Goal: Information Seeking & Learning: Learn about a topic

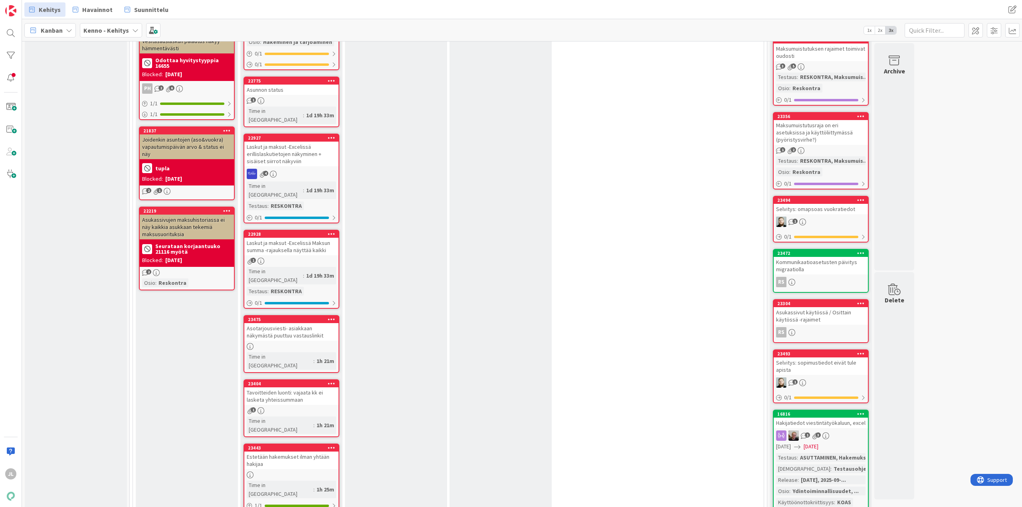
scroll to position [639, 0]
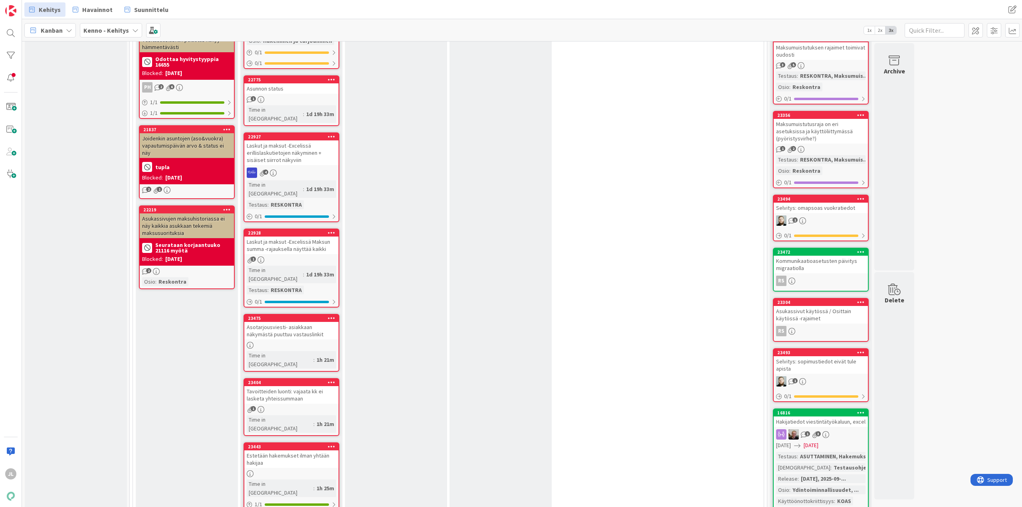
click at [291, 322] on div "Asotarjousviesti- asiakkaan näkymästä puuttuu vastauslinkit" at bounding box center [291, 331] width 94 height 18
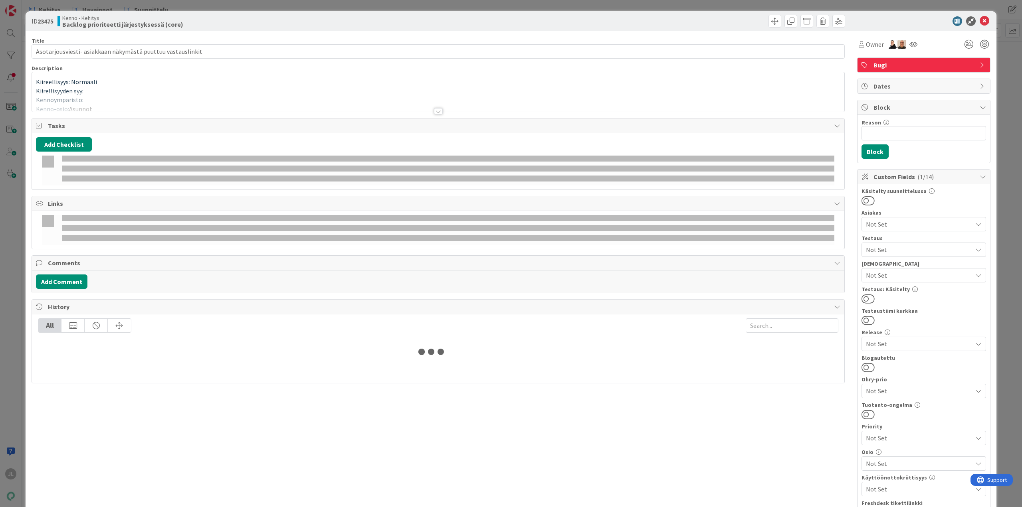
type input "Asotarjousviesti- asiakkaan näkymästä puuttuu vastauslinkit"
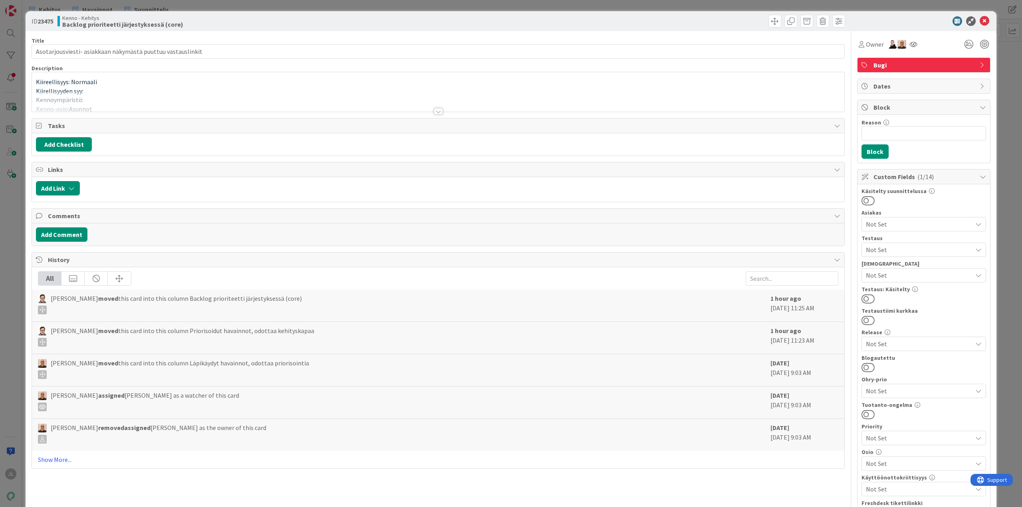
click at [250, 104] on div at bounding box center [438, 101] width 813 height 20
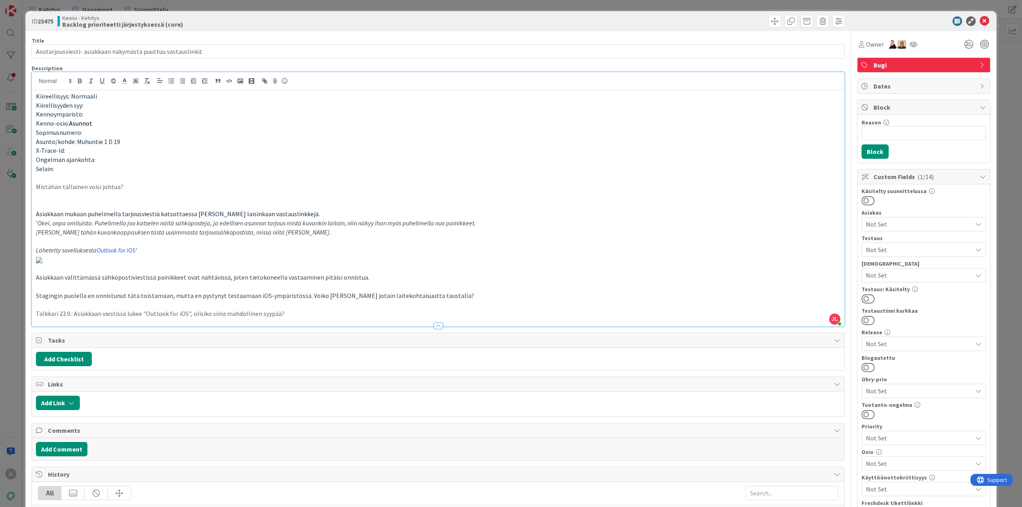
click at [8, 57] on div "ID 23475 Kenno - Kehitys Backlog prioriteetti järjestyksessä (core) Title 60 / …" at bounding box center [511, 253] width 1022 height 507
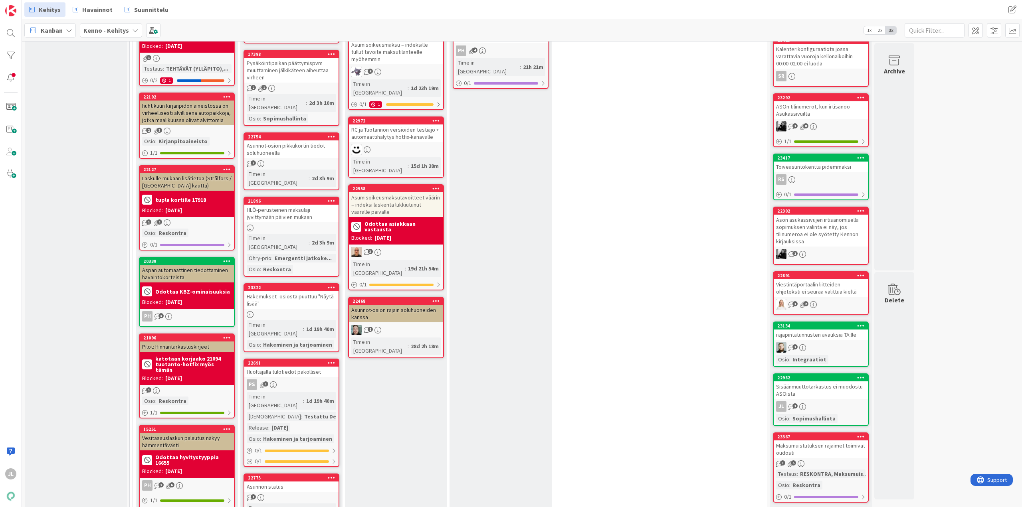
scroll to position [240, 0]
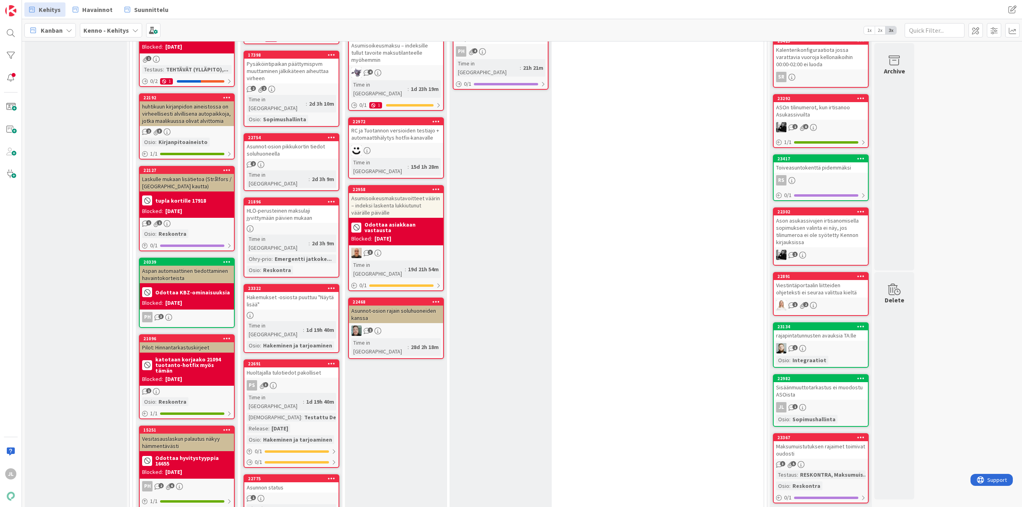
click at [293, 368] on div "Huoltajalla tulotiedot pakolliset" at bounding box center [291, 373] width 94 height 10
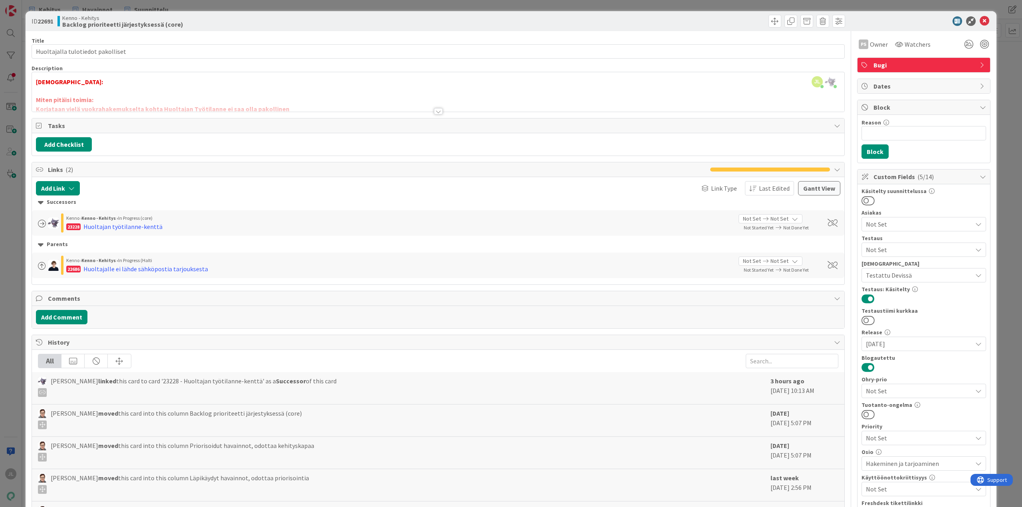
click at [312, 94] on div at bounding box center [438, 101] width 813 height 20
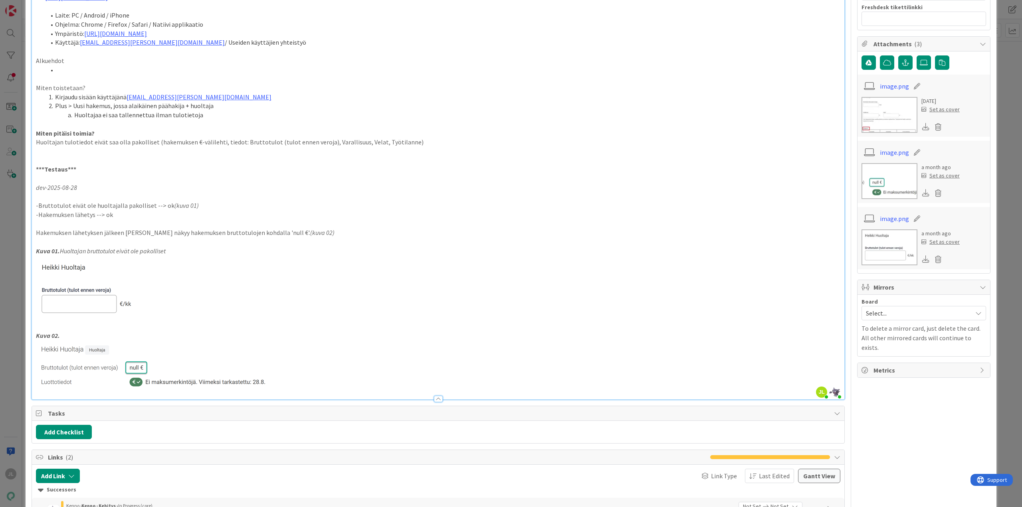
scroll to position [639, 0]
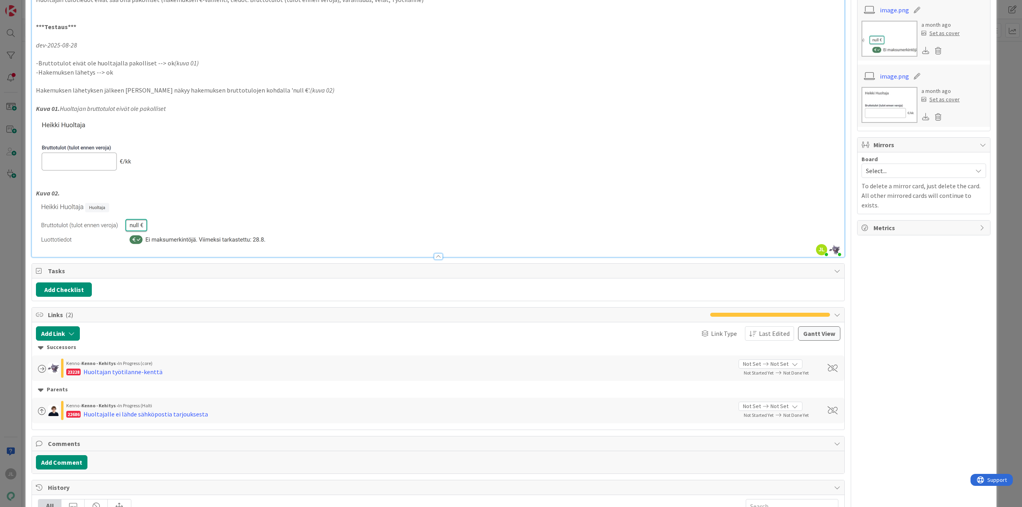
click at [6, 209] on div "ID 22691 Kenno - Kehitys Backlog prioriteetti järjestyksessä (core) Title 33 / …" at bounding box center [511, 253] width 1022 height 507
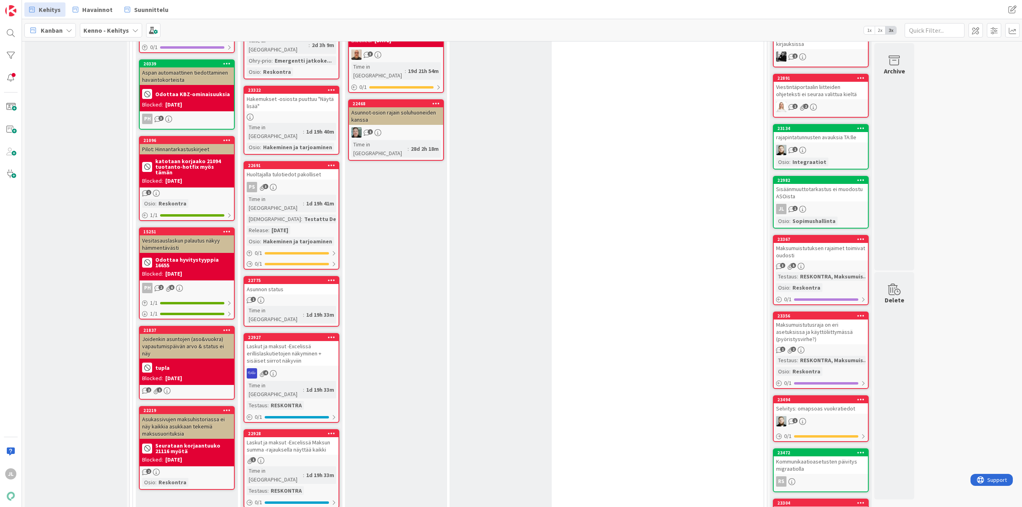
scroll to position [439, 0]
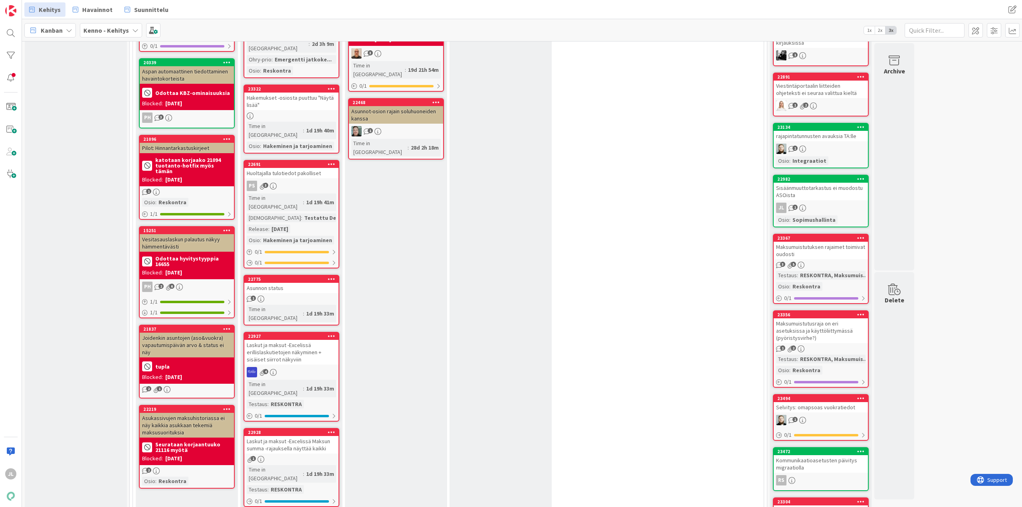
click at [282, 436] on div "Laskut ja maksut -Excelissä Maksun summa -rajauksella näyttää kaikki" at bounding box center [291, 445] width 94 height 18
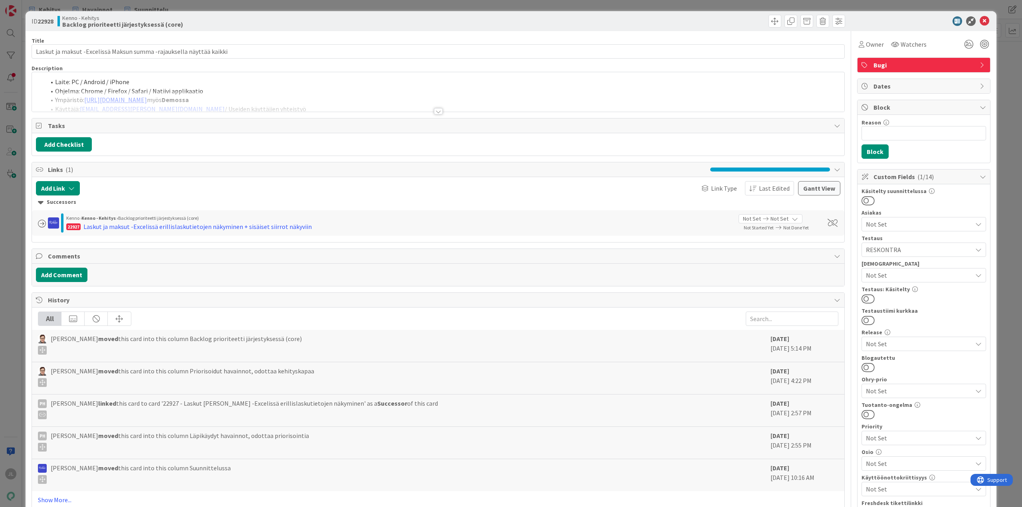
click at [337, 93] on div at bounding box center [438, 101] width 813 height 20
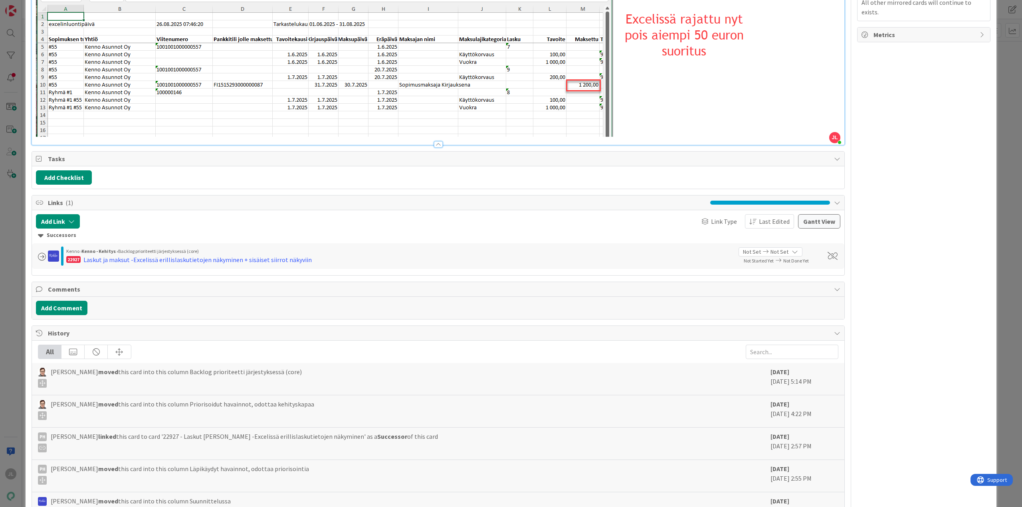
scroll to position [752, 0]
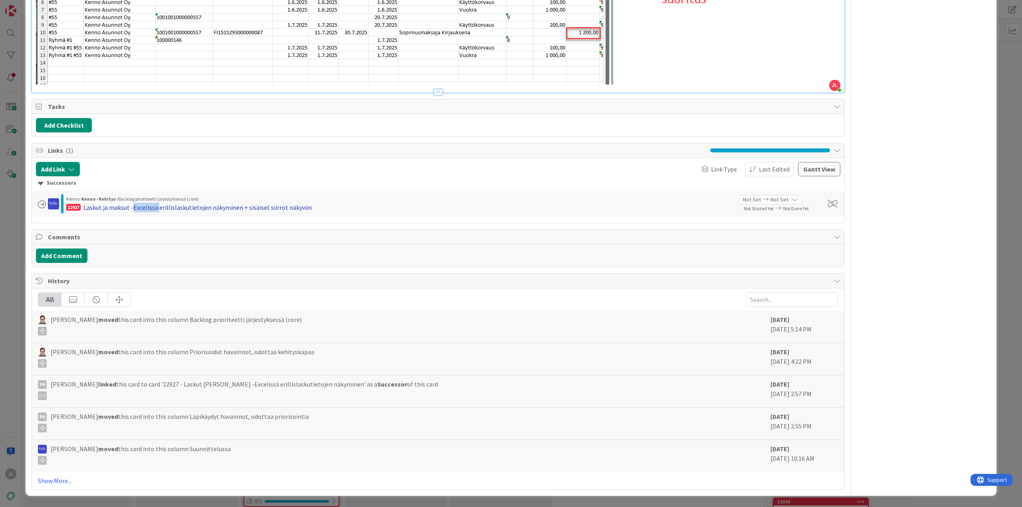
click at [135, 209] on div "Laskut ja maksut -Excelissä erillislaskutietojen näkyminen + sisäiset siirrot n…" at bounding box center [197, 208] width 228 height 10
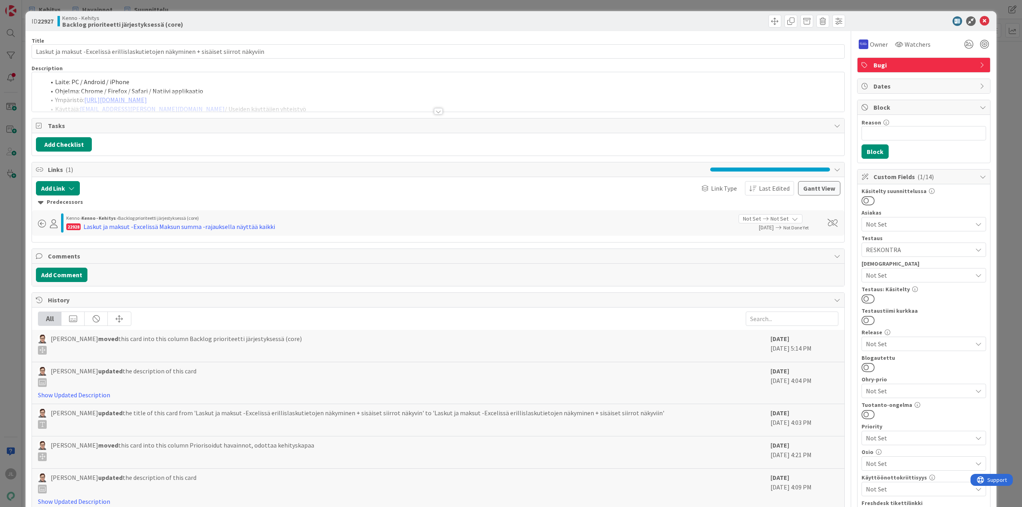
click at [271, 97] on div at bounding box center [438, 101] width 813 height 20
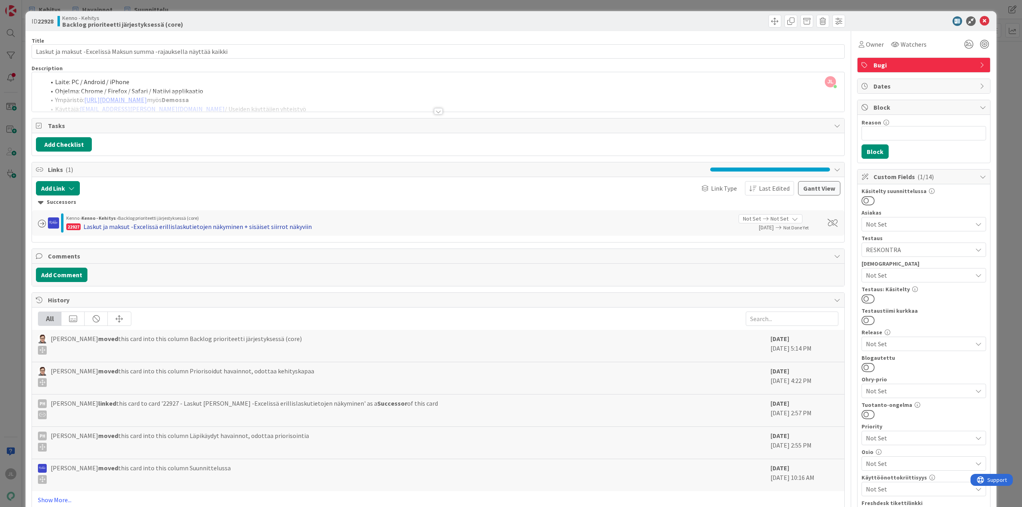
click at [243, 230] on div "Laskut ja maksut -Excelissä erillislaskutietojen näkyminen + sisäiset siirrot n…" at bounding box center [197, 227] width 228 height 10
click at [232, 99] on div at bounding box center [438, 101] width 813 height 20
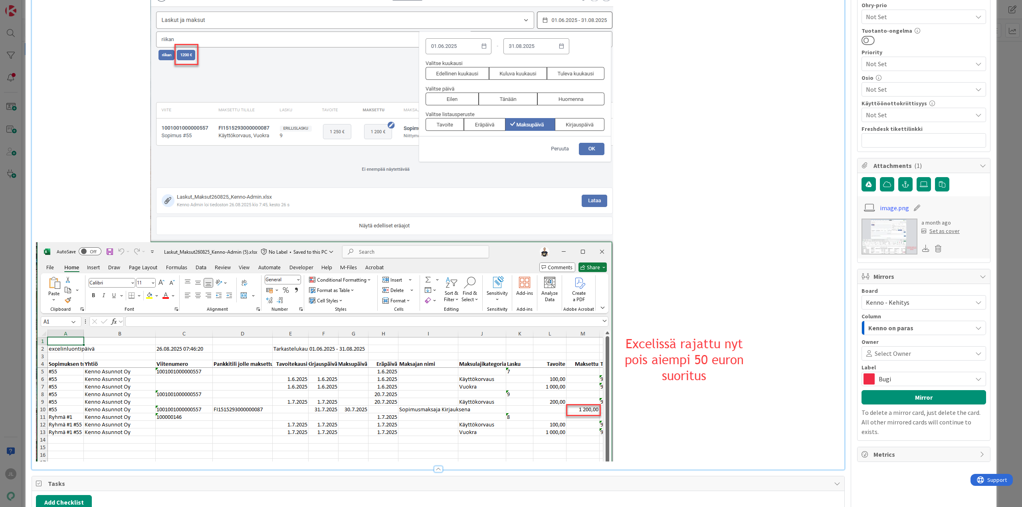
scroll to position [393, 0]
